Goal: Task Accomplishment & Management: Manage account settings

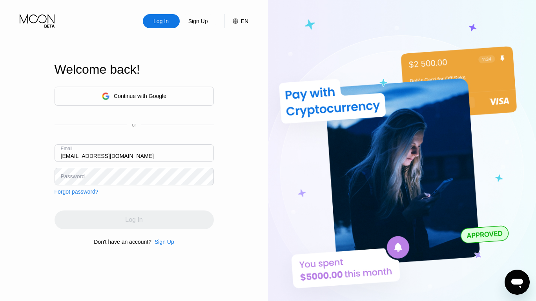
type input "[EMAIL_ADDRESS][DOMAIN_NAME]"
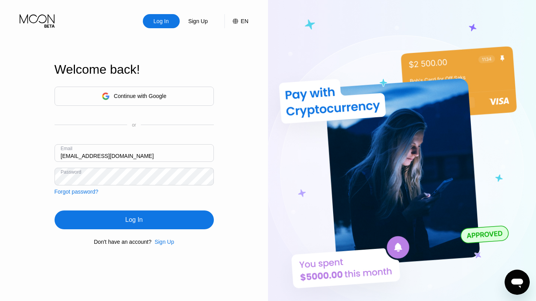
click at [134, 221] on div "Log In" at bounding box center [133, 220] width 17 height 8
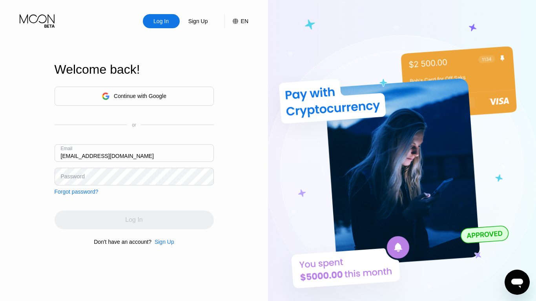
type input "[EMAIL_ADDRESS][DOMAIN_NAME]"
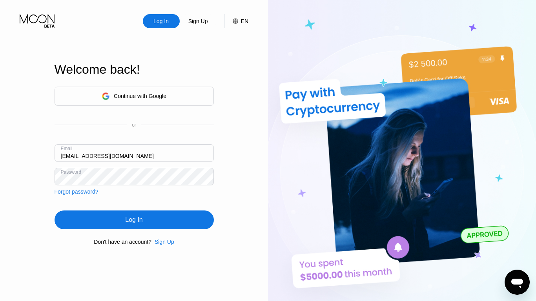
click at [134, 221] on div "Log In" at bounding box center [133, 220] width 17 height 8
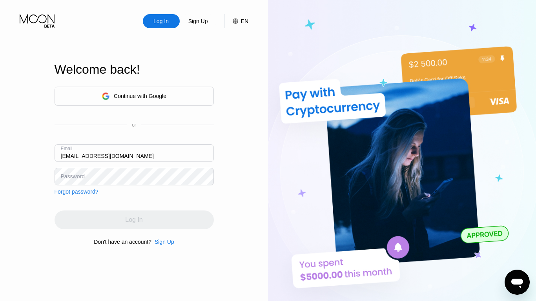
type input "[EMAIL_ADDRESS][DOMAIN_NAME]"
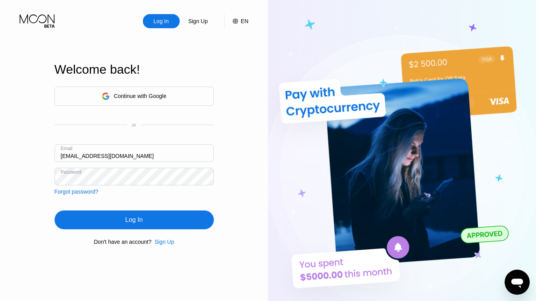
click at [134, 221] on div "Log In" at bounding box center [133, 220] width 17 height 8
